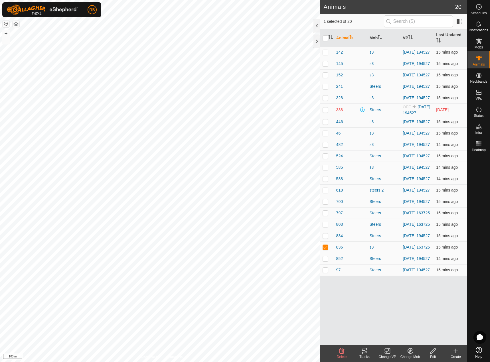
click at [365, 351] on icon at bounding box center [364, 351] width 5 height 5
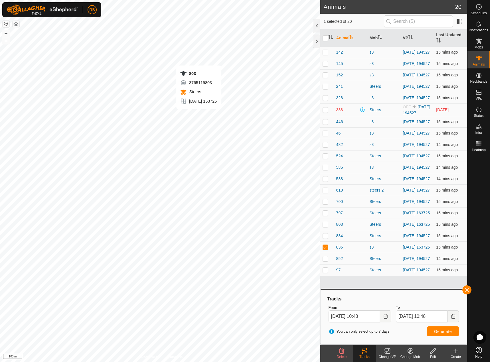
checkbox input "true"
checkbox input "false"
click at [365, 355] on div "Tracks" at bounding box center [364, 356] width 23 height 5
click at [469, 288] on button "button" at bounding box center [466, 289] width 9 height 9
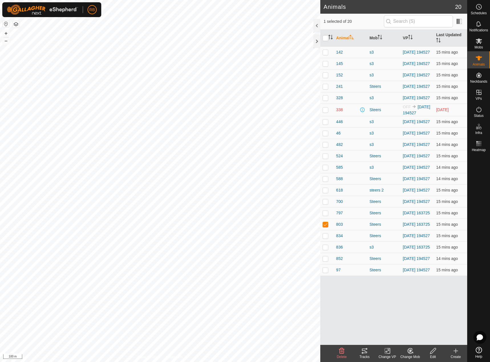
click at [374, 353] on tracks-svg-icon at bounding box center [364, 350] width 23 height 7
checkbox input "true"
click at [364, 350] on icon at bounding box center [364, 350] width 7 height 7
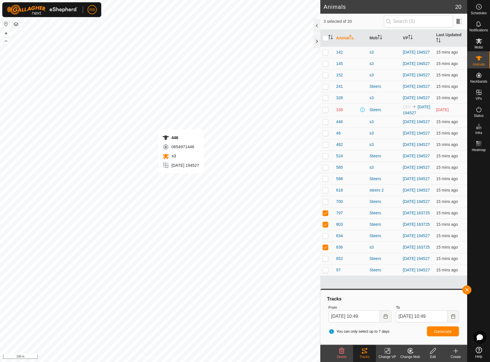
checkbox input "true"
checkbox input "false"
checkbox input "true"
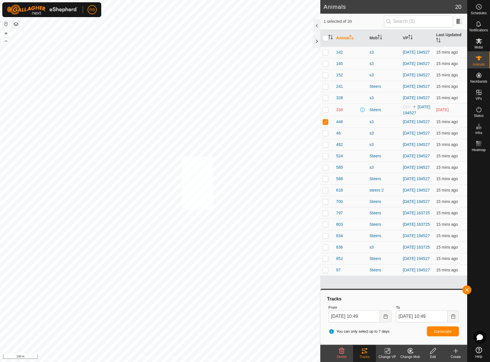
checkbox input "true"
click at [467, 289] on button "button" at bounding box center [466, 289] width 9 height 9
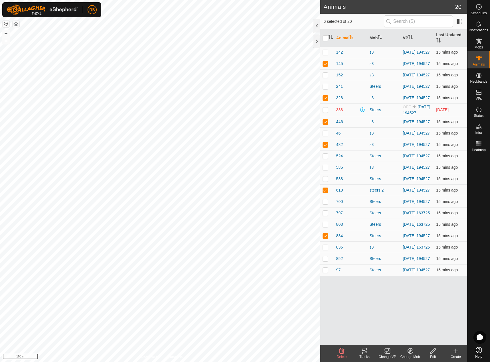
click at [368, 354] on div "Tracks" at bounding box center [364, 356] width 23 height 5
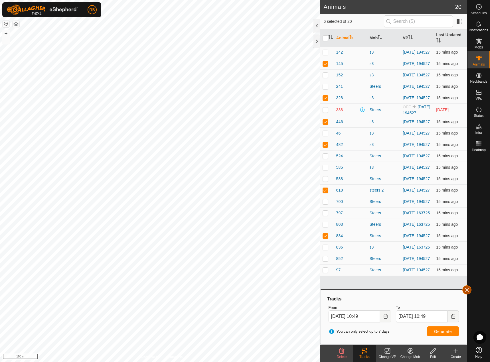
click at [470, 289] on button "button" at bounding box center [466, 289] width 9 height 9
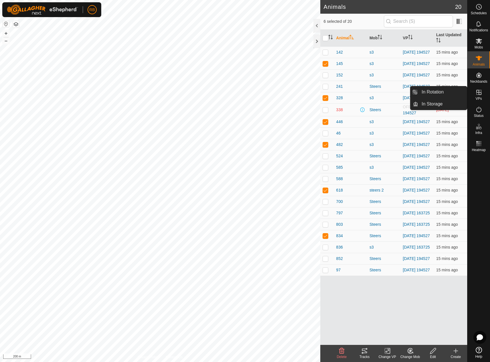
click at [473, 94] on es-virtualpaddocks-svg-icon at bounding box center [478, 92] width 10 height 9
click at [454, 97] on link "In Rotation" at bounding box center [442, 91] width 49 height 11
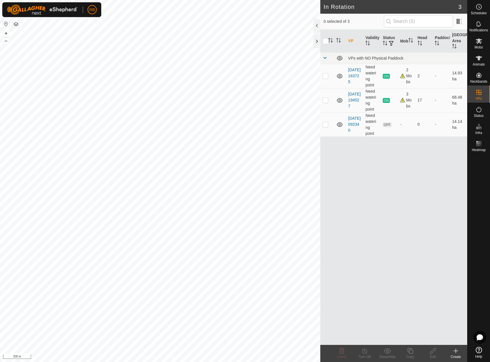
click at [453, 350] on icon at bounding box center [455, 350] width 7 height 7
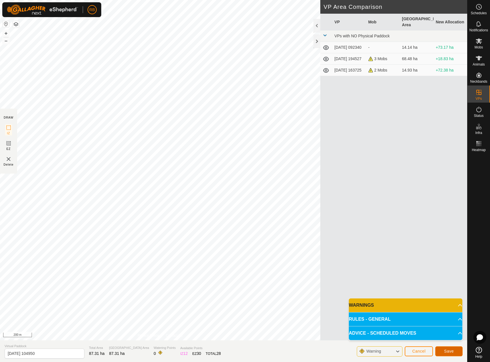
click at [447, 351] on span "Save" at bounding box center [449, 351] width 10 height 5
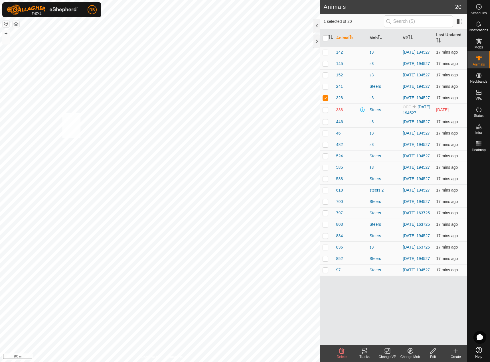
checkbox input "true"
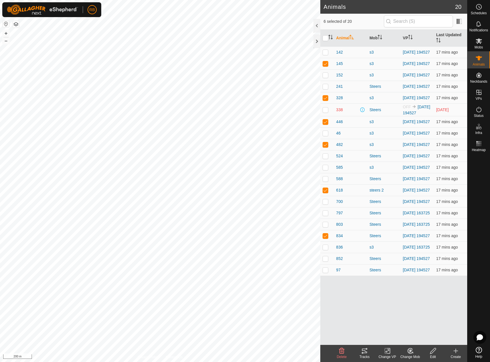
click at [384, 353] on icon at bounding box center [387, 350] width 7 height 7
click at [404, 325] on link "Choose VP..." at bounding box center [404, 326] width 56 height 11
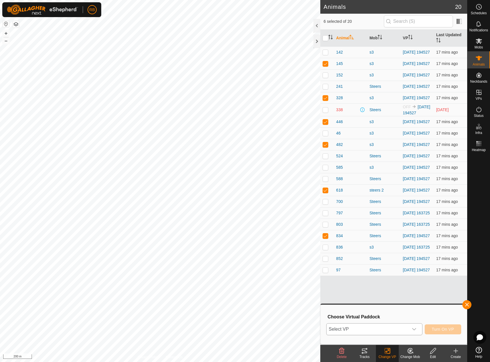
click at [345, 323] on span "Select VP" at bounding box center [367, 328] width 82 height 11
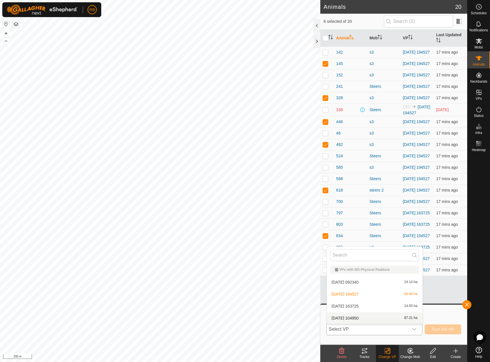
click at [342, 322] on li "[DATE] 104950 87.31 ha" at bounding box center [374, 317] width 95 height 11
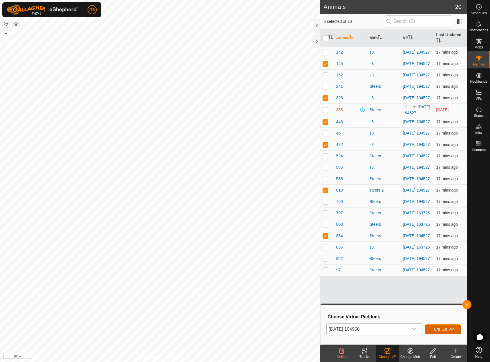
click at [448, 331] on span "Turn On VP" at bounding box center [443, 329] width 22 height 5
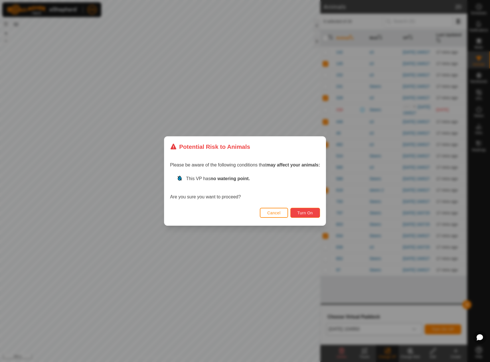
click at [308, 212] on span "Turn On" at bounding box center [304, 213] width 15 height 5
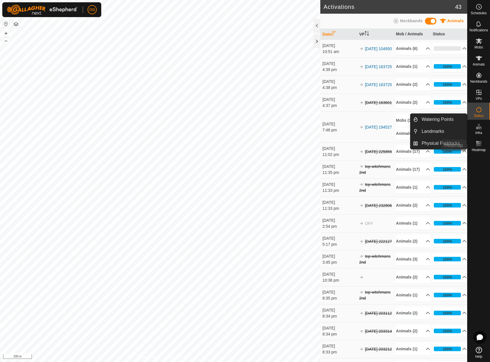
click at [483, 146] on es-heatmap-svg-icon at bounding box center [478, 143] width 10 height 9
